Goal: Check status: Check status

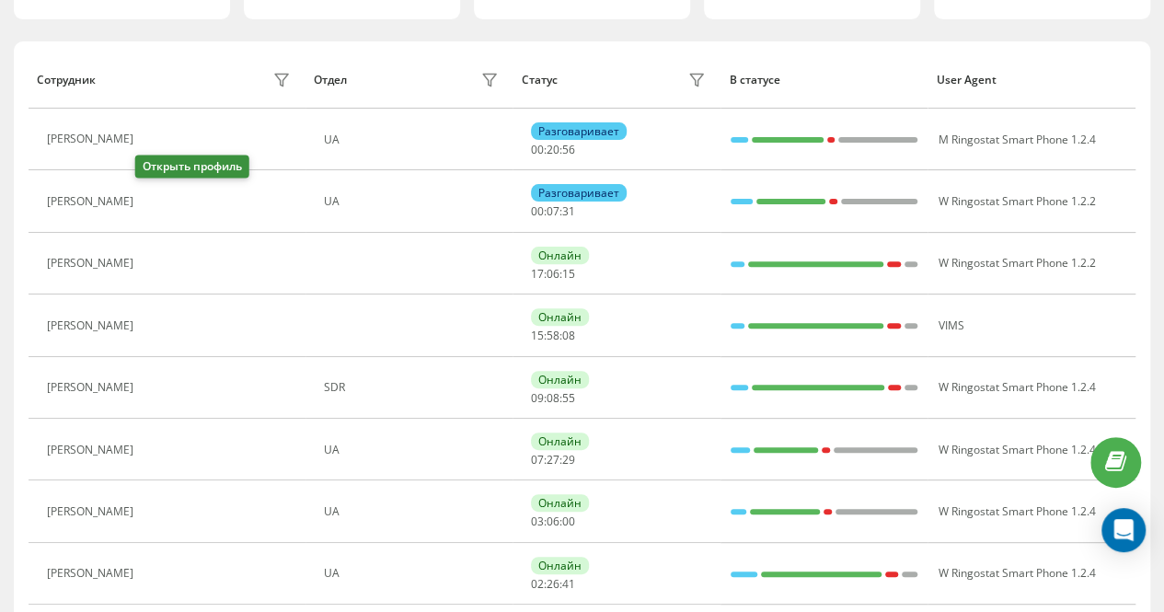
click at [152, 197] on icon at bounding box center [153, 201] width 15 height 15
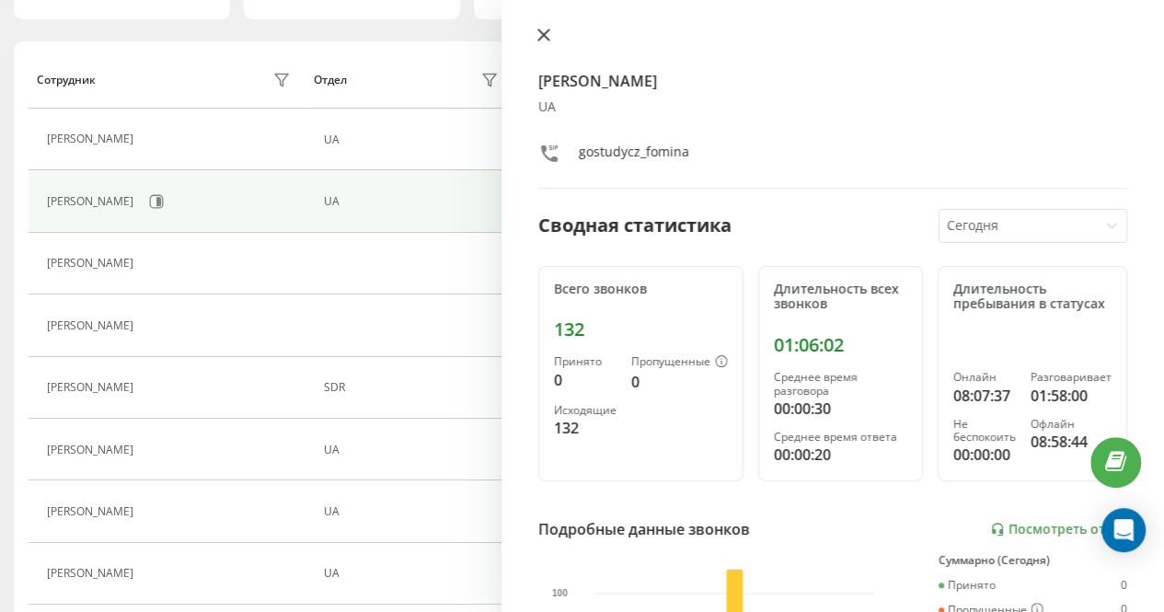
click at [546, 32] on icon at bounding box center [543, 34] width 11 height 11
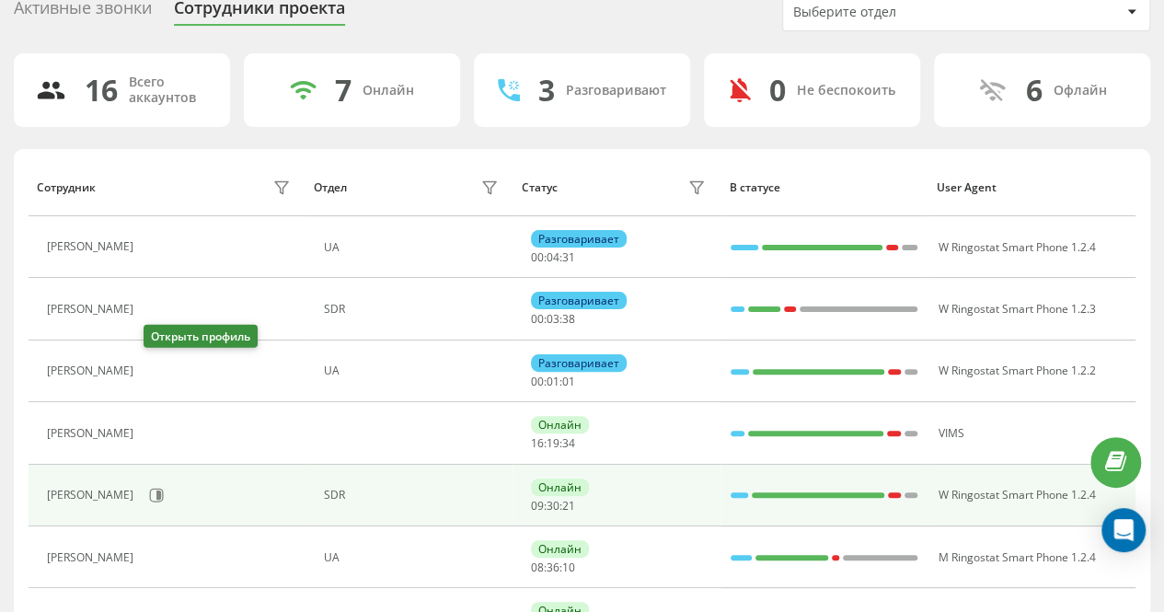
scroll to position [184, 0]
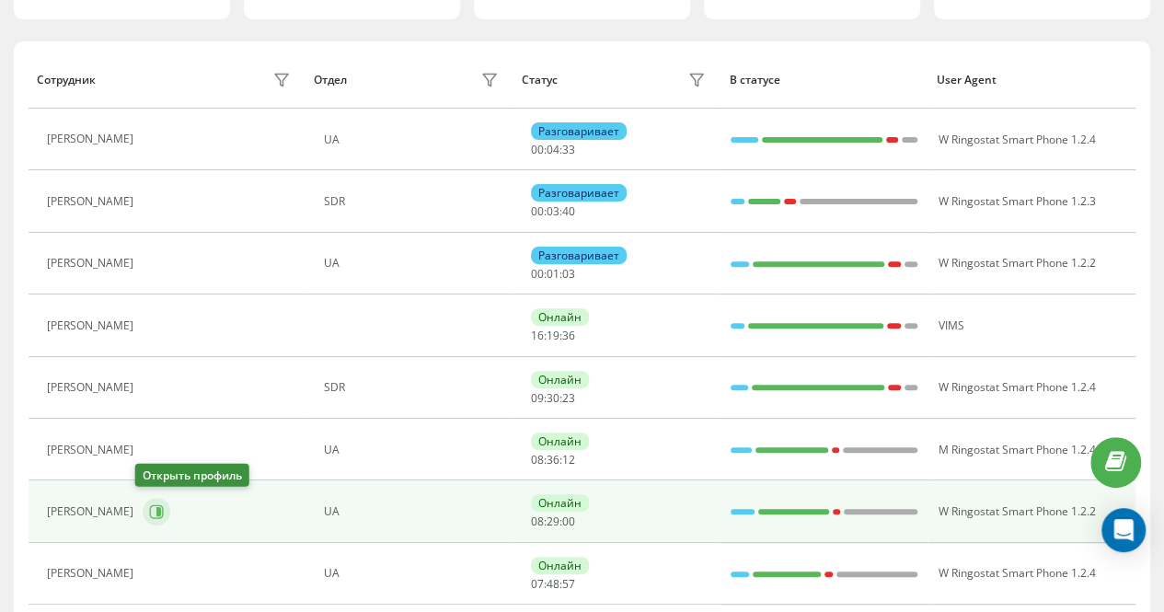
click at [143, 508] on button at bounding box center [157, 512] width 28 height 28
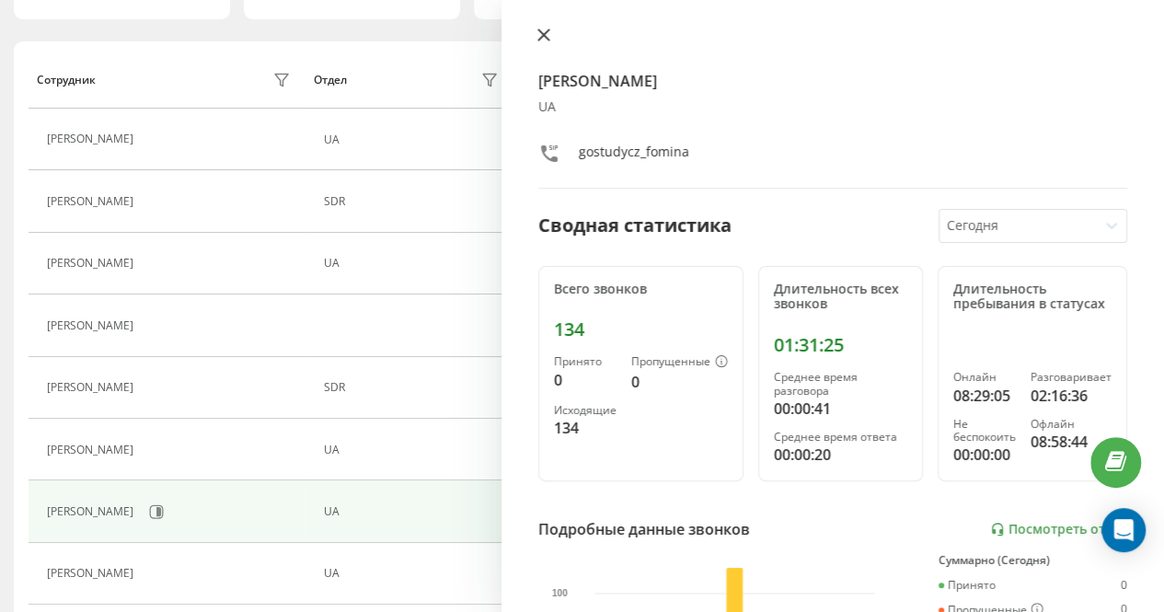
click at [541, 31] on icon at bounding box center [543, 35] width 13 height 13
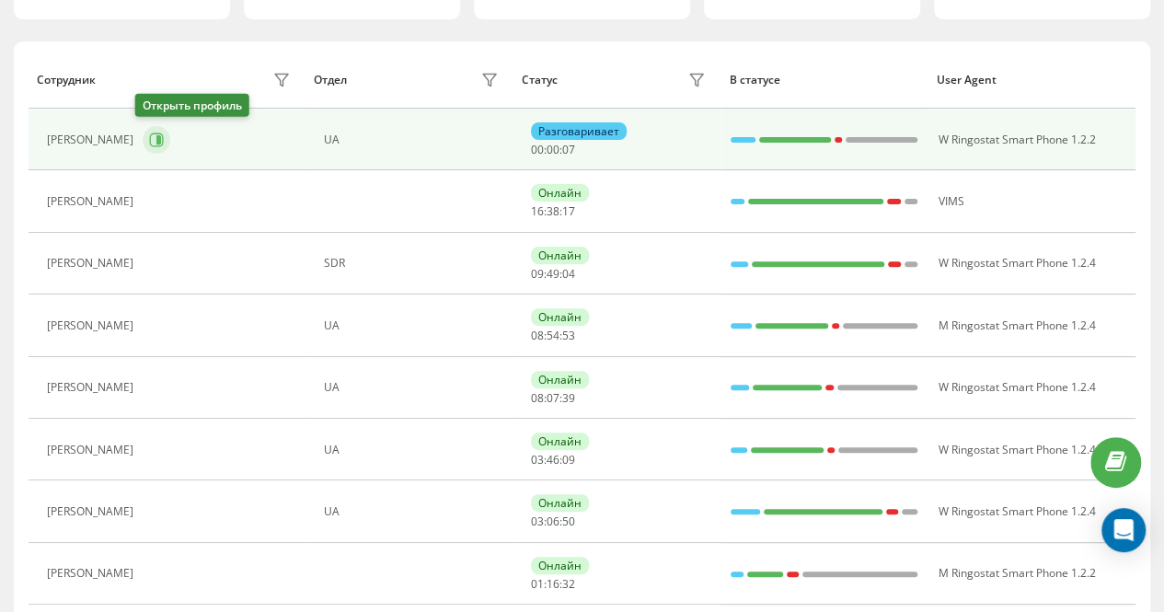
click at [149, 134] on icon at bounding box center [156, 139] width 15 height 15
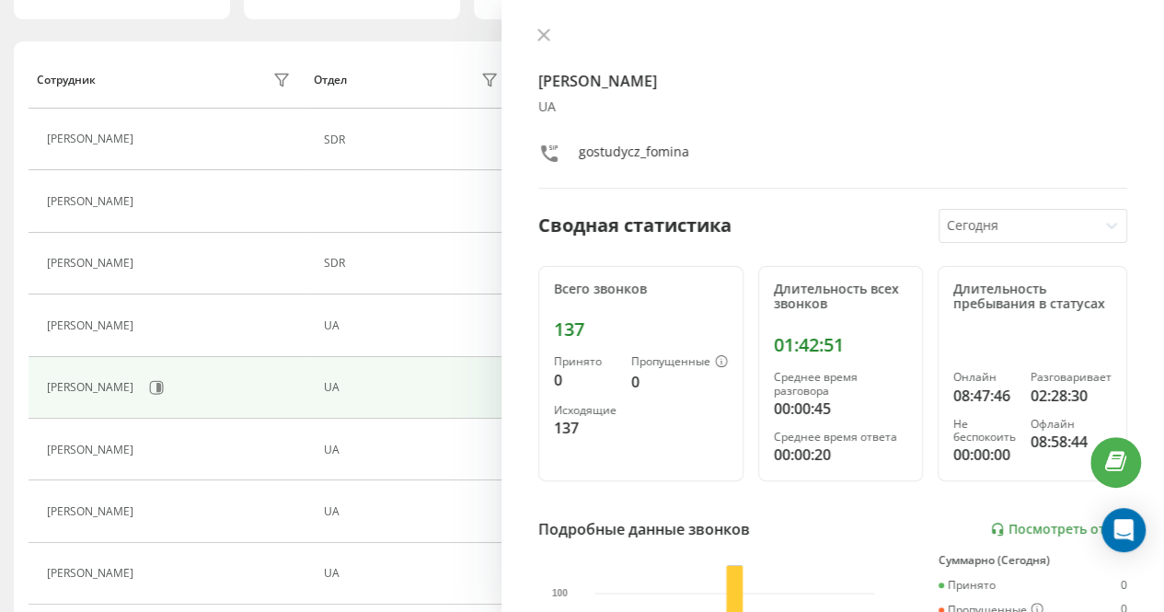
click at [538, 24] on div "[PERSON_NAME] UA gostudycz_fomina Сводная статистика [DATE] Всего звонков 137 П…" at bounding box center [832, 306] width 662 height 612
click at [539, 29] on icon at bounding box center [543, 34] width 11 height 11
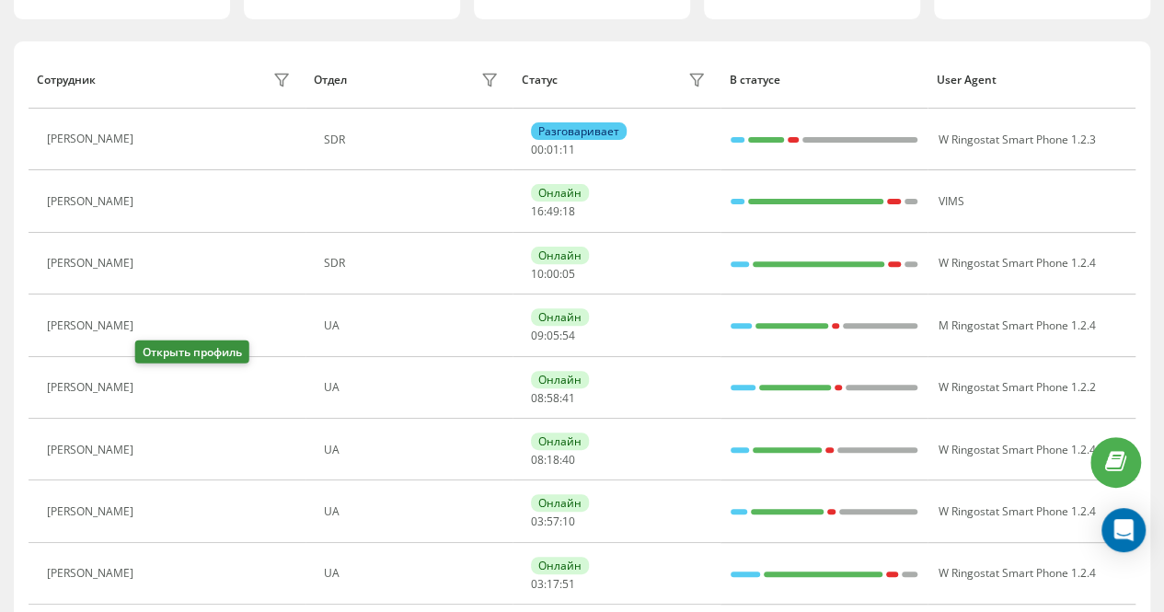
drag, startPoint x: 145, startPoint y: 379, endPoint x: 152, endPoint y: 370, distance: 11.2
click at [150, 380] on icon at bounding box center [153, 387] width 15 height 15
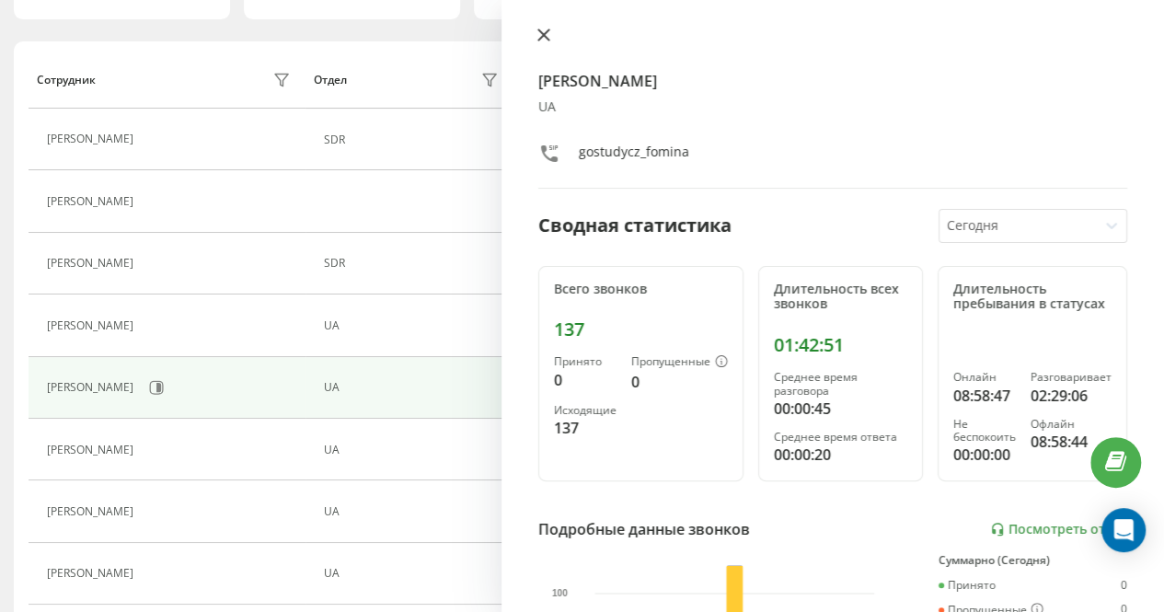
click at [538, 34] on icon at bounding box center [543, 35] width 13 height 13
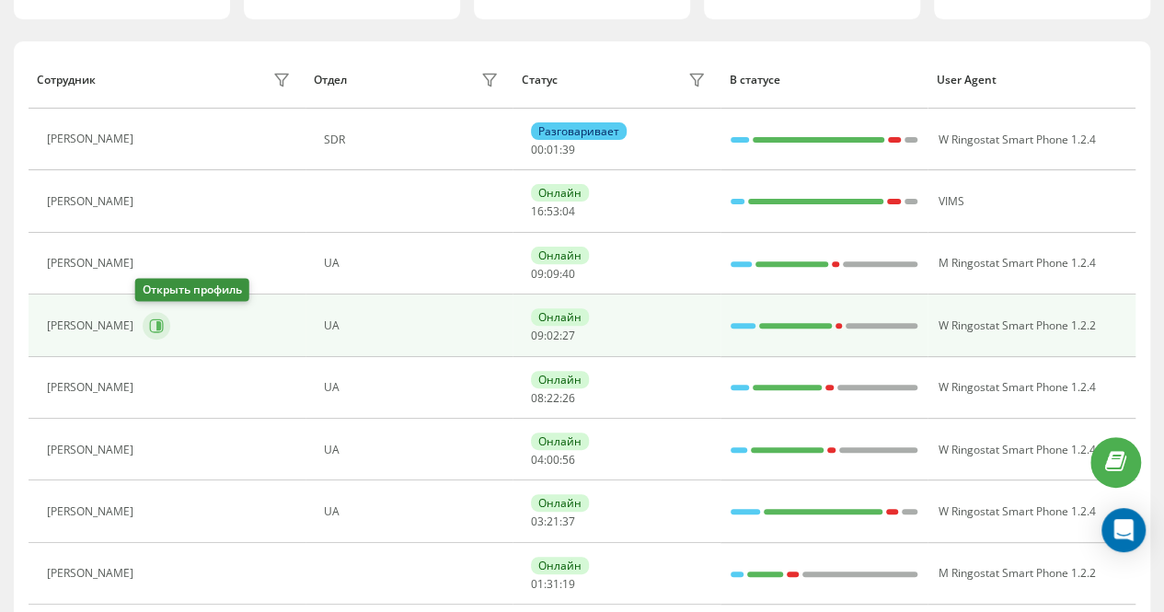
click at [149, 321] on icon at bounding box center [156, 325] width 15 height 15
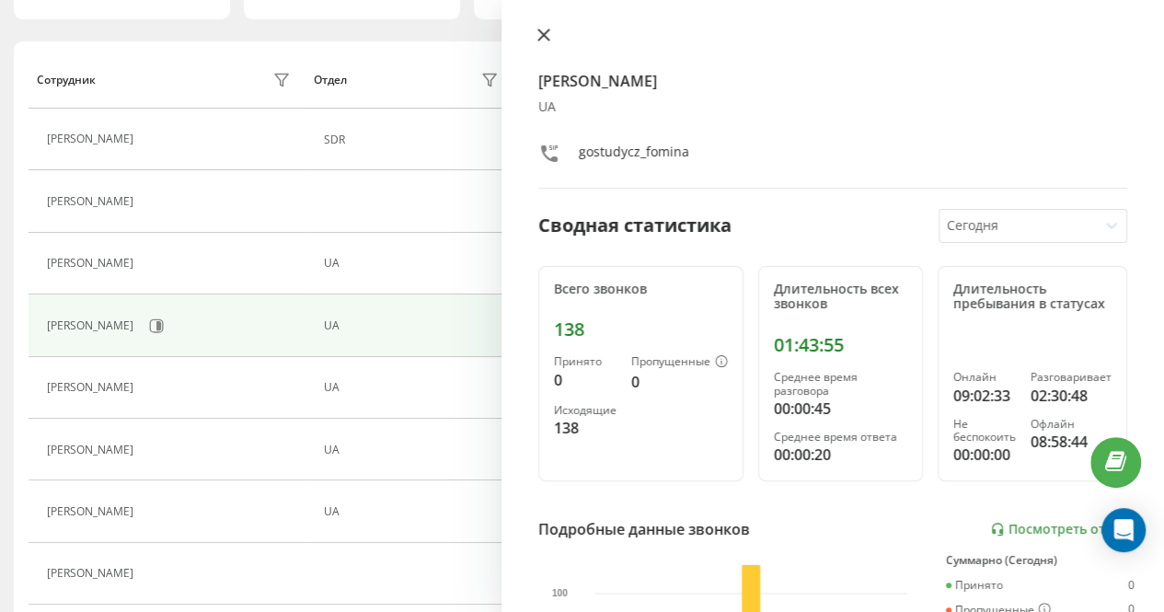
click at [538, 36] on icon at bounding box center [543, 35] width 13 height 13
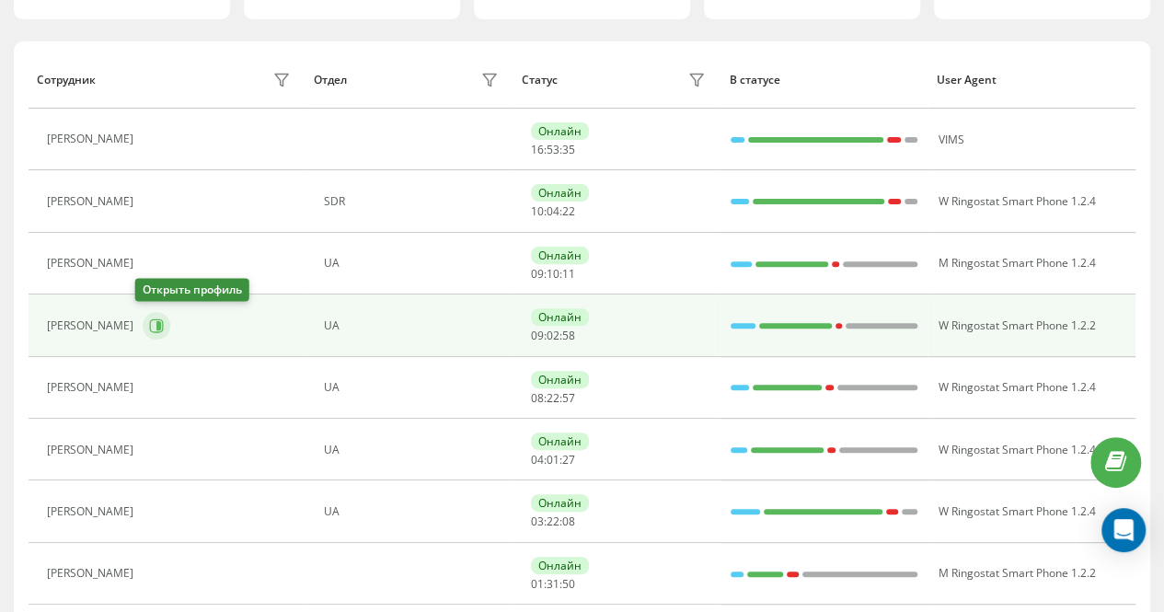
click at [149, 327] on icon at bounding box center [156, 325] width 15 height 15
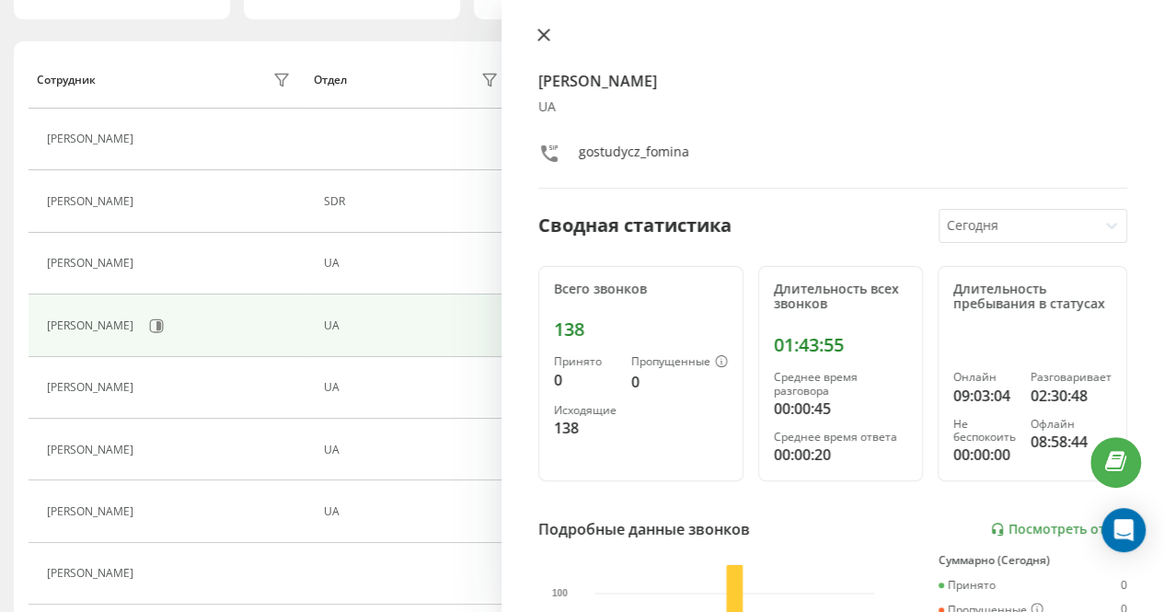
click at [546, 32] on icon at bounding box center [543, 34] width 11 height 11
